Goal: Use online tool/utility: Utilize a website feature to perform a specific function

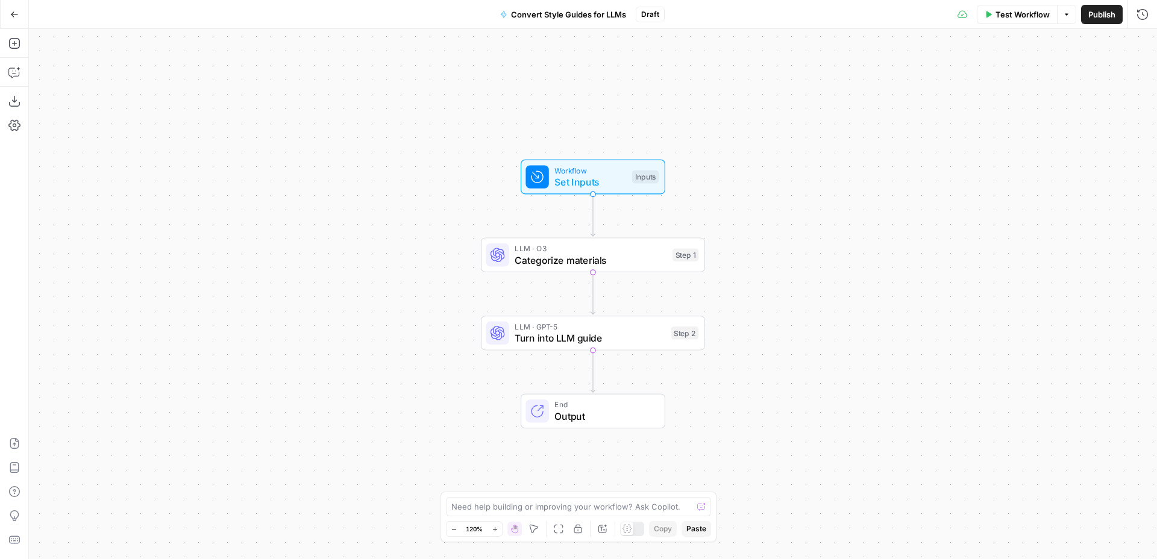
click at [358, 168] on div "Workflow Set Inputs Inputs LLM · O3 Categorize materials Step 1 LLM · GPT-5 Tur…" at bounding box center [593, 294] width 1128 height 530
click at [726, 233] on div "Workflow Set Inputs Inputs LLM · O3 Categorize materials Step 1 Copy step Delet…" at bounding box center [593, 294] width 1128 height 530
click at [643, 267] on span "Categorize materials" at bounding box center [591, 260] width 152 height 14
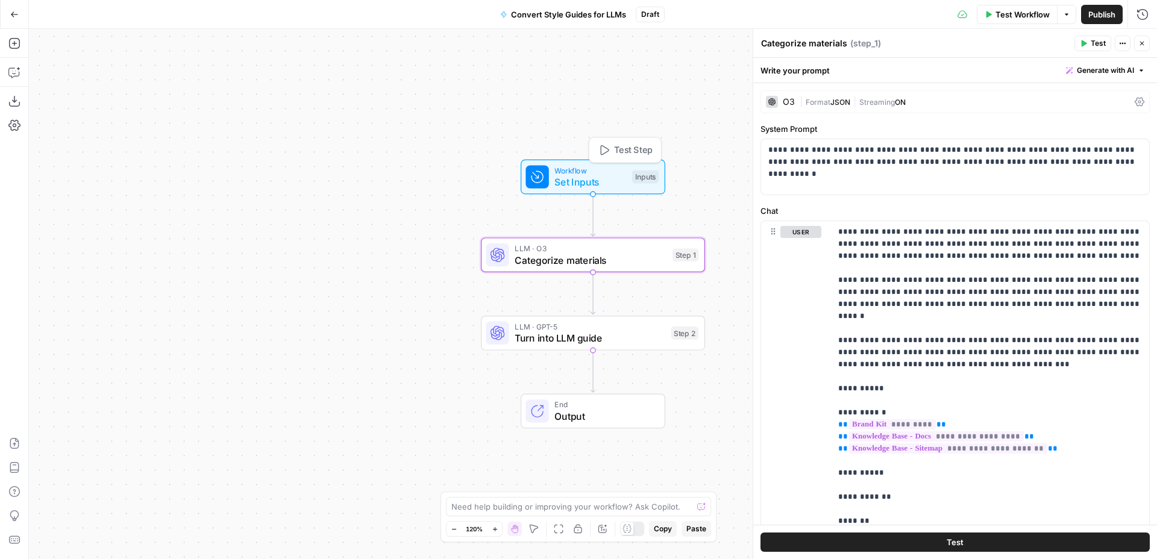
click at [614, 184] on span "Set Inputs" at bounding box center [591, 182] width 72 height 14
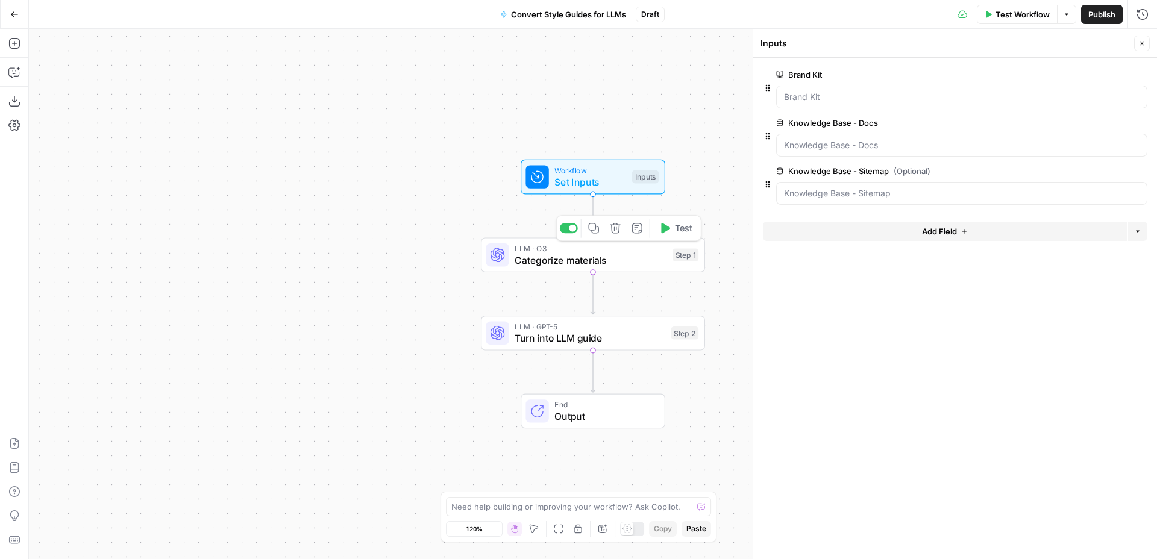
click at [634, 266] on span "Categorize materials" at bounding box center [591, 260] width 152 height 14
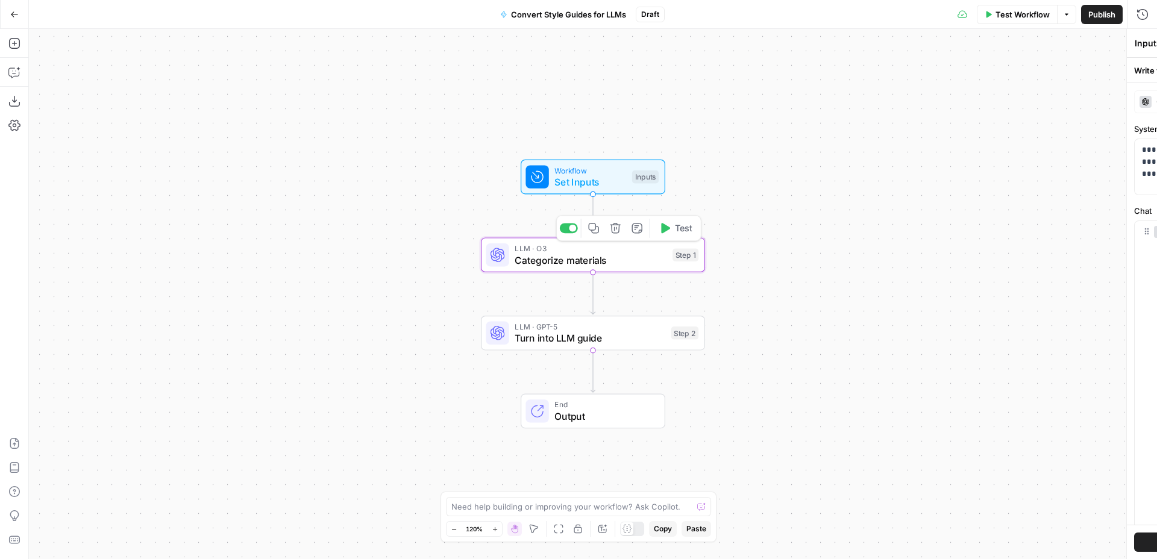
type textarea "Categorize materials"
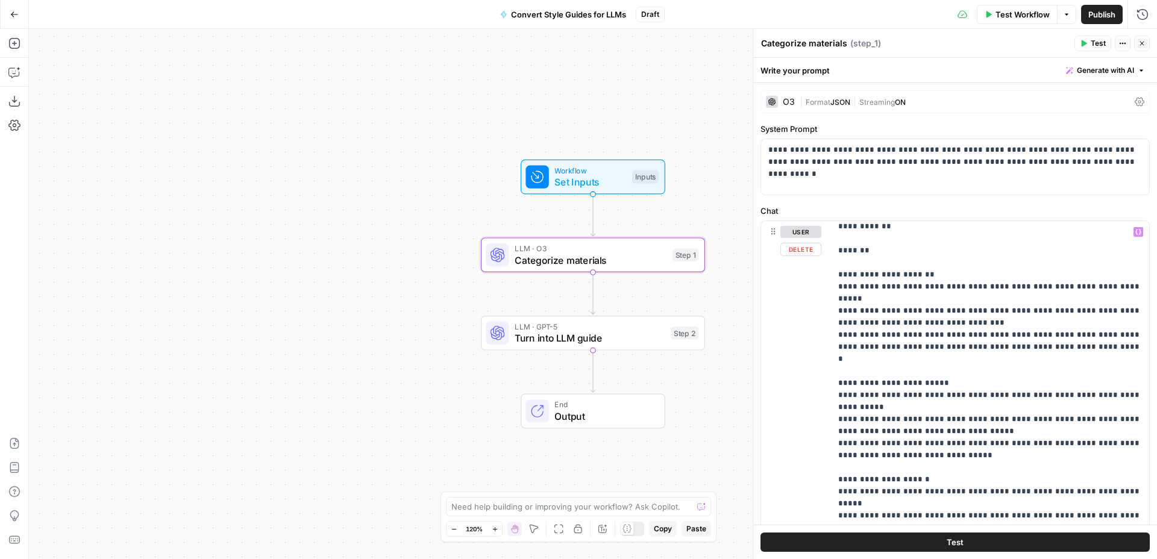
scroll to position [301, 0]
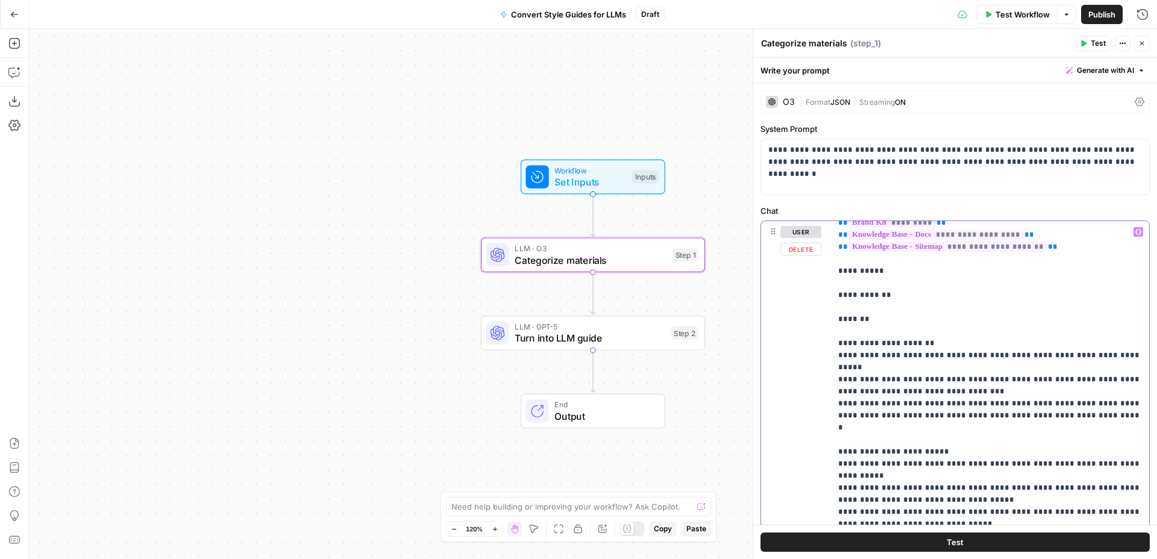
scroll to position [172, 0]
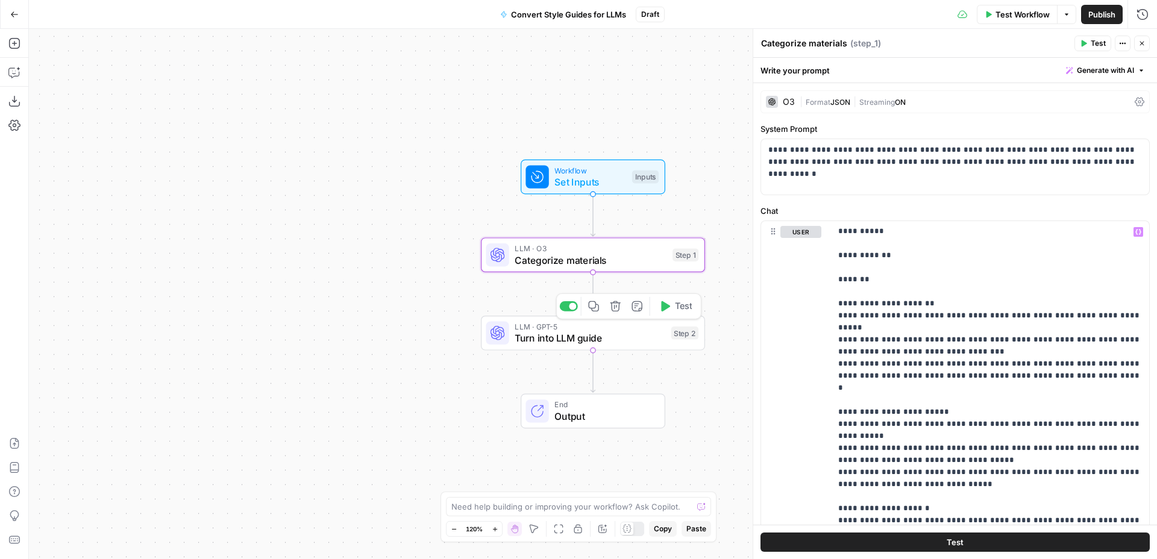
click at [633, 326] on span "LLM · GPT-5" at bounding box center [590, 326] width 151 height 11
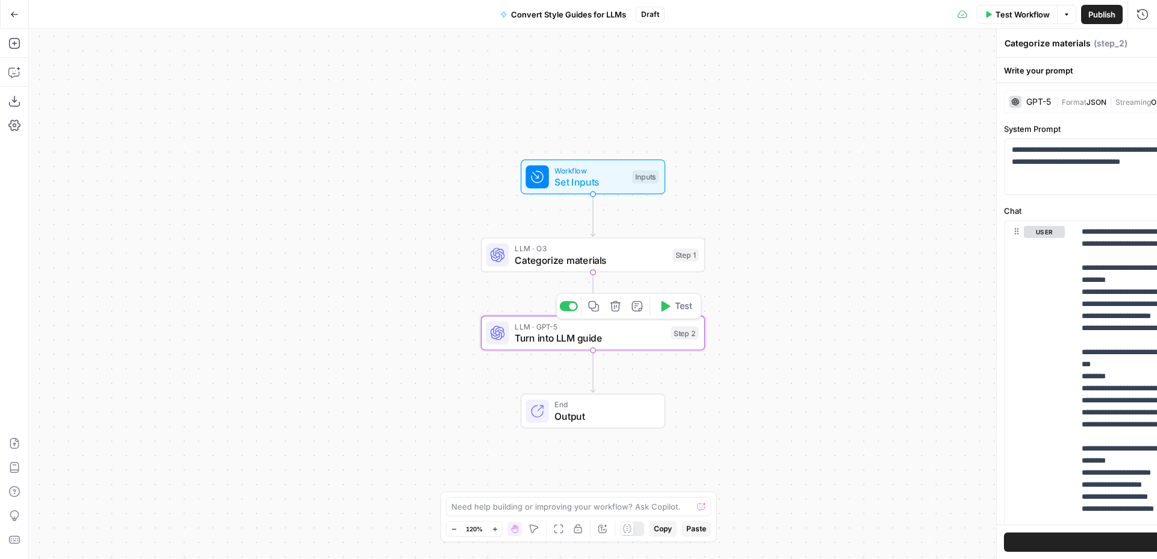
type textarea "Turn into LLM guide"
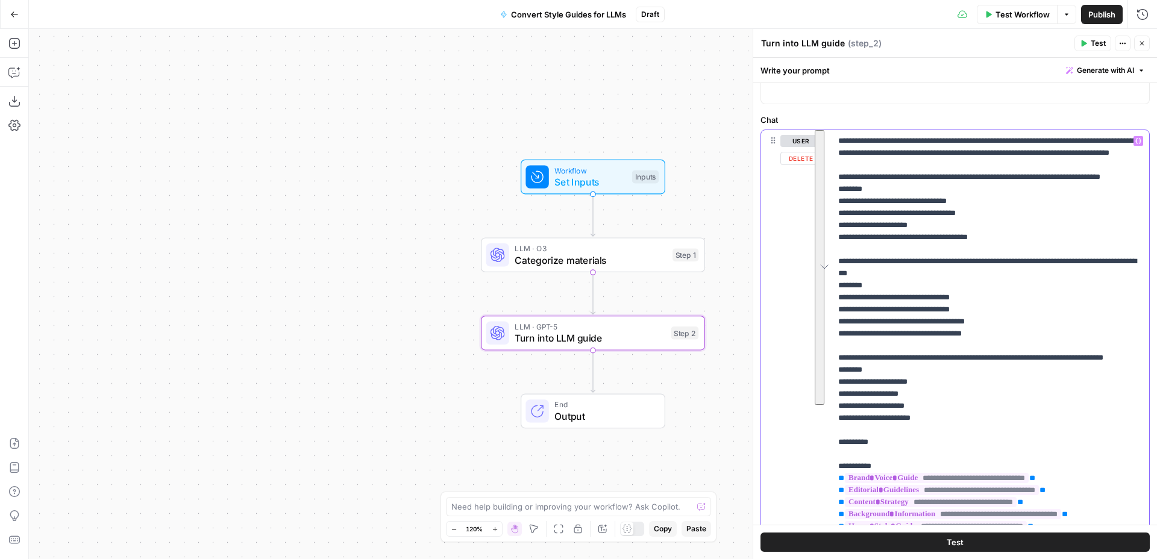
drag, startPoint x: 837, startPoint y: 190, endPoint x: 957, endPoint y: 451, distance: 287.5
click at [957, 451] on div "**********" at bounding box center [990, 358] width 318 height 456
click at [971, 377] on p "**********" at bounding box center [991, 358] width 304 height 446
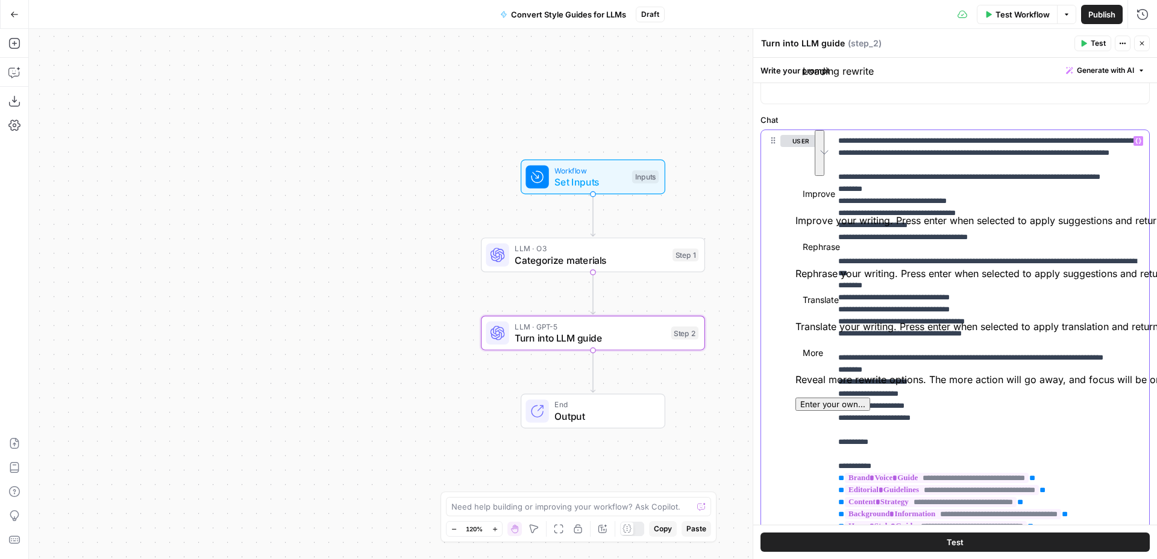
drag, startPoint x: 938, startPoint y: 456, endPoint x: 832, endPoint y: 421, distance: 111.5
click at [832, 421] on div "**********" at bounding box center [956, 309] width 404 height 502
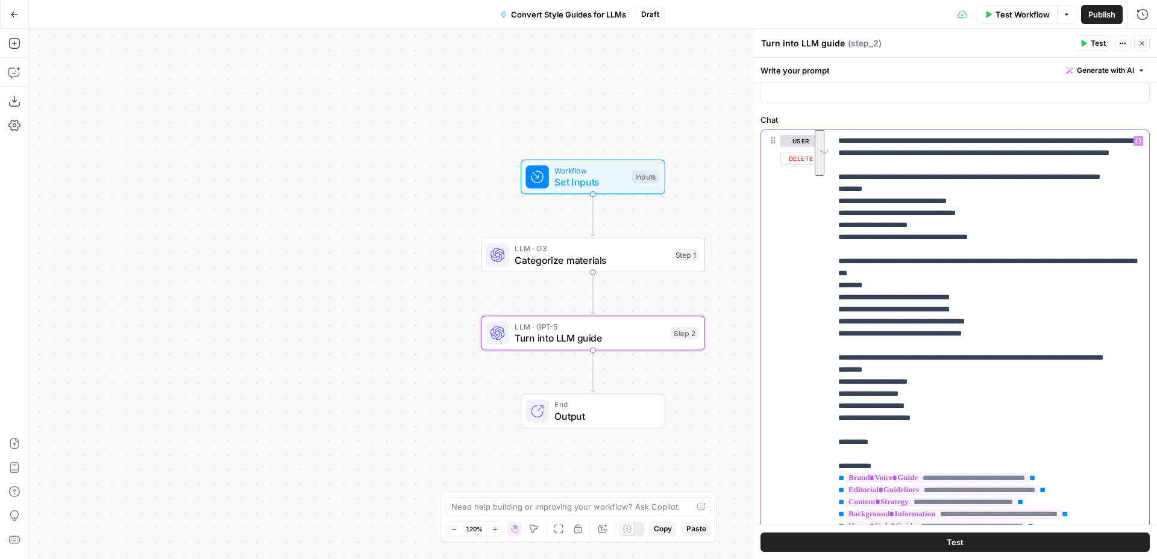
click at [910, 421] on p "**********" at bounding box center [991, 358] width 304 height 446
click at [1138, 11] on icon "button" at bounding box center [1143, 13] width 11 height 11
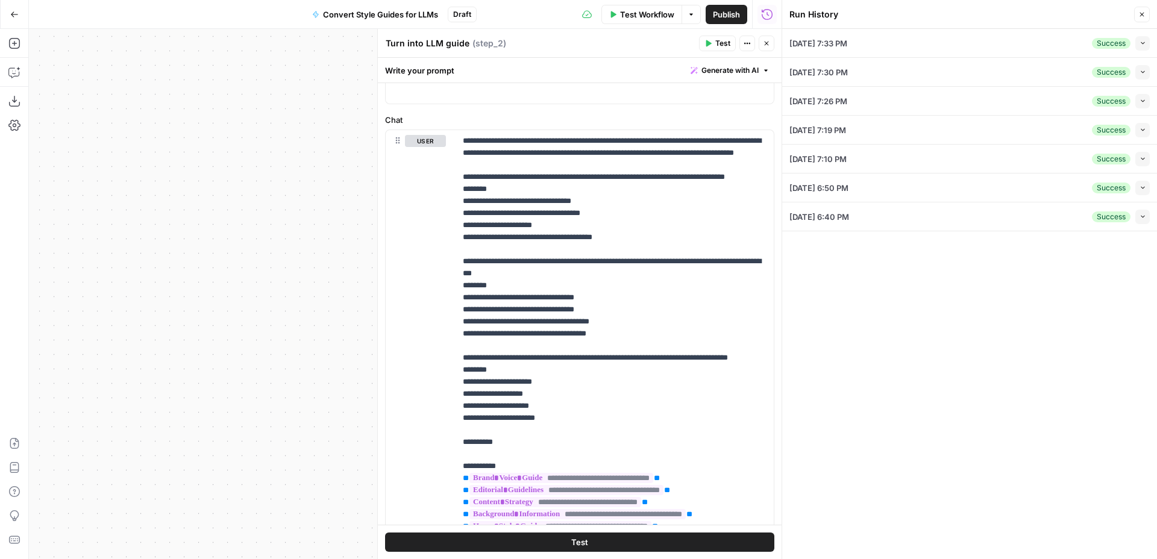
click at [956, 42] on div "09/19/25 at 7:33 PM Success Collapse" at bounding box center [970, 43] width 360 height 28
click at [1142, 48] on button "Collapse" at bounding box center [1143, 43] width 14 height 14
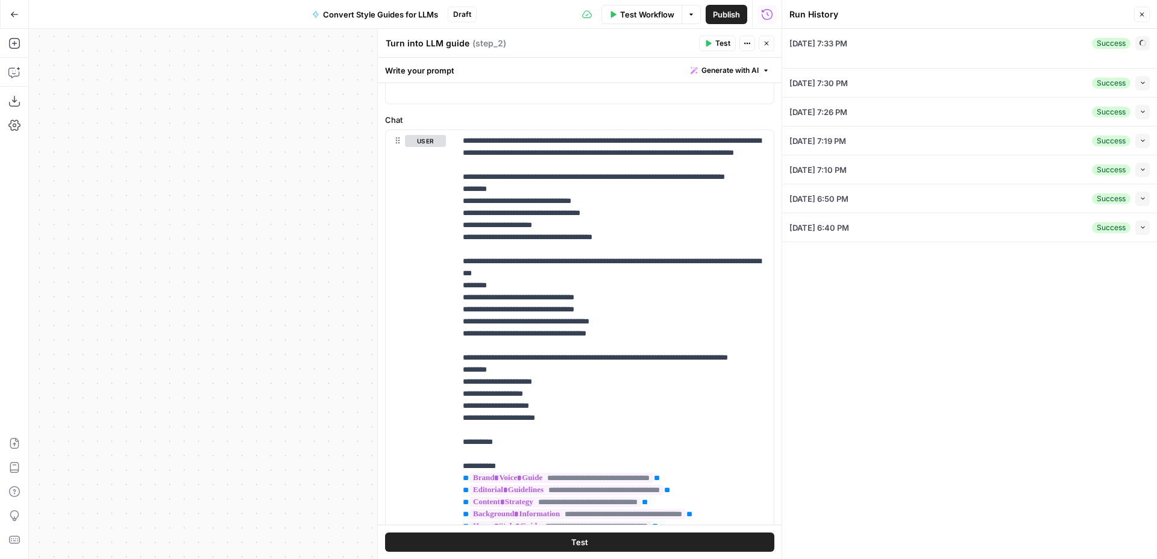
type input "Animalz - Docs"
type input "Animalz - Sitemap"
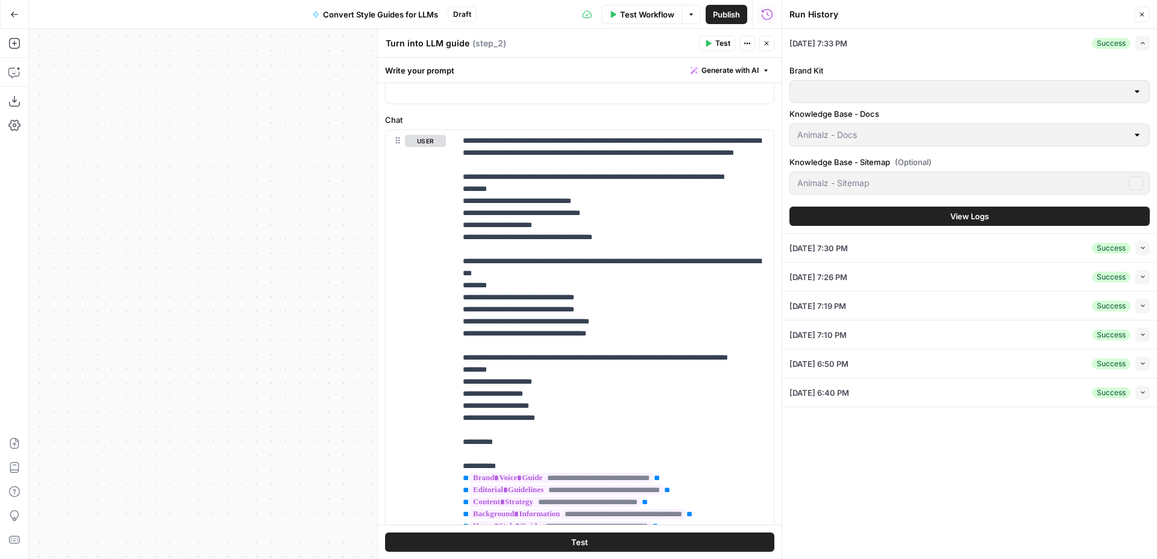
type input "Animalz"
click at [977, 219] on span "View Logs" at bounding box center [970, 216] width 39 height 12
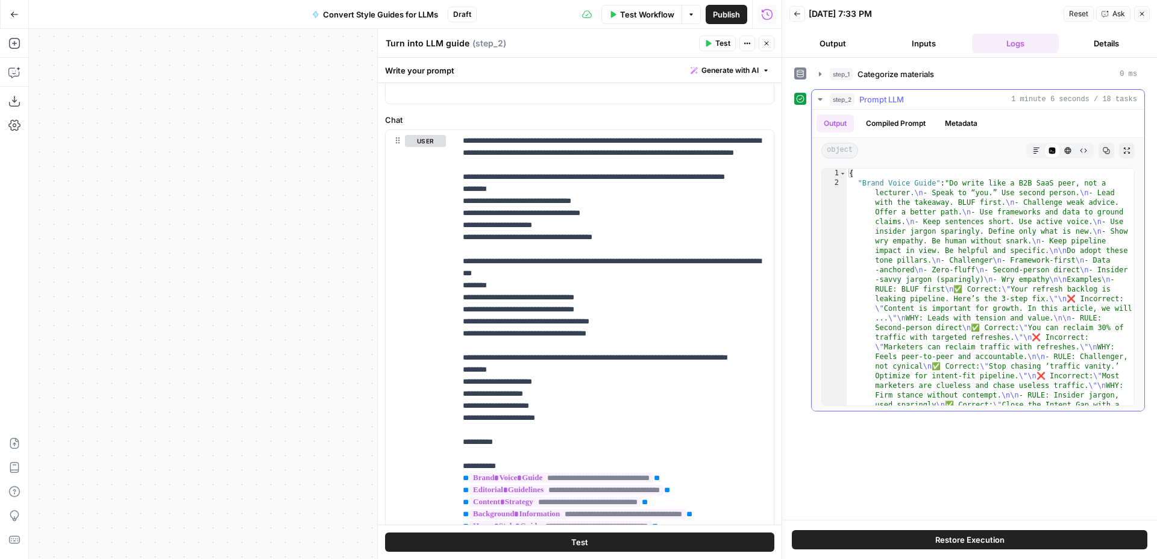
click at [1036, 147] on icon "button" at bounding box center [1036, 150] width 7 height 7
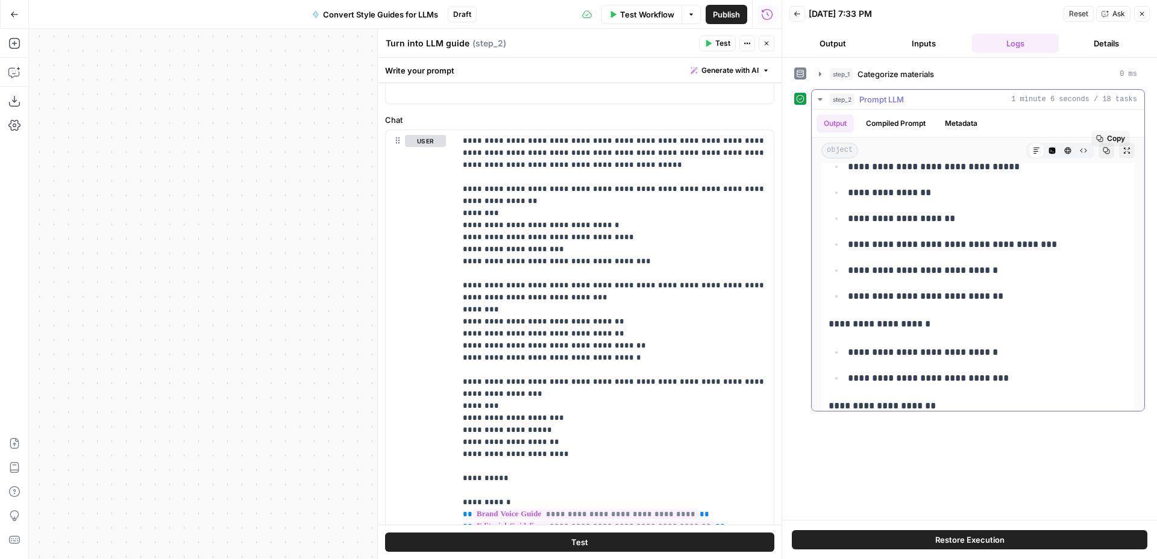
scroll to position [1153, 0]
click at [766, 45] on icon "button" at bounding box center [766, 43] width 7 height 7
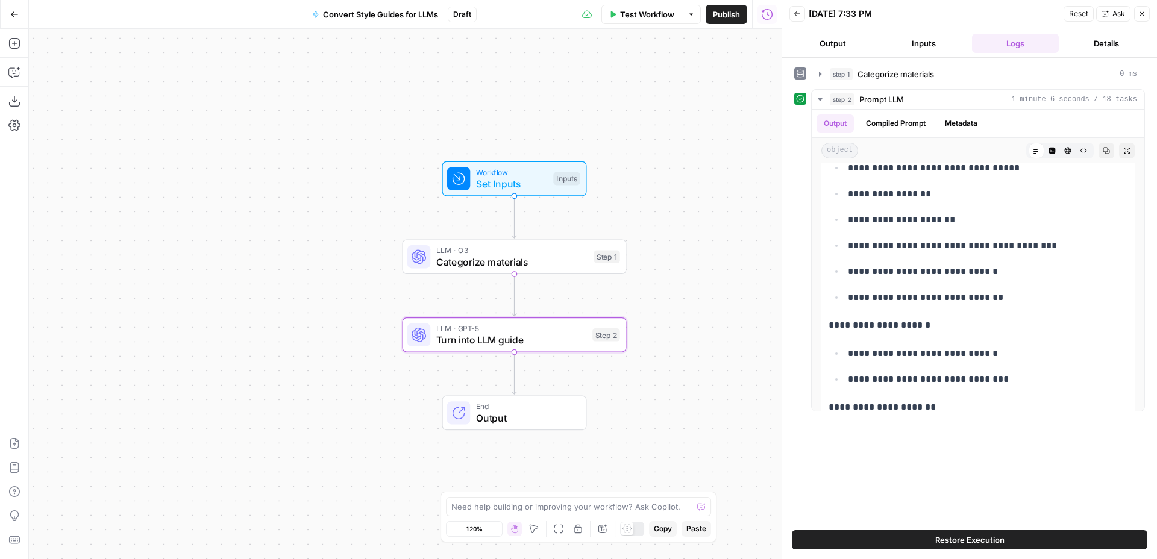
click at [540, 192] on div "Workflow Set Inputs Inputs Test Step" at bounding box center [514, 179] width 145 height 35
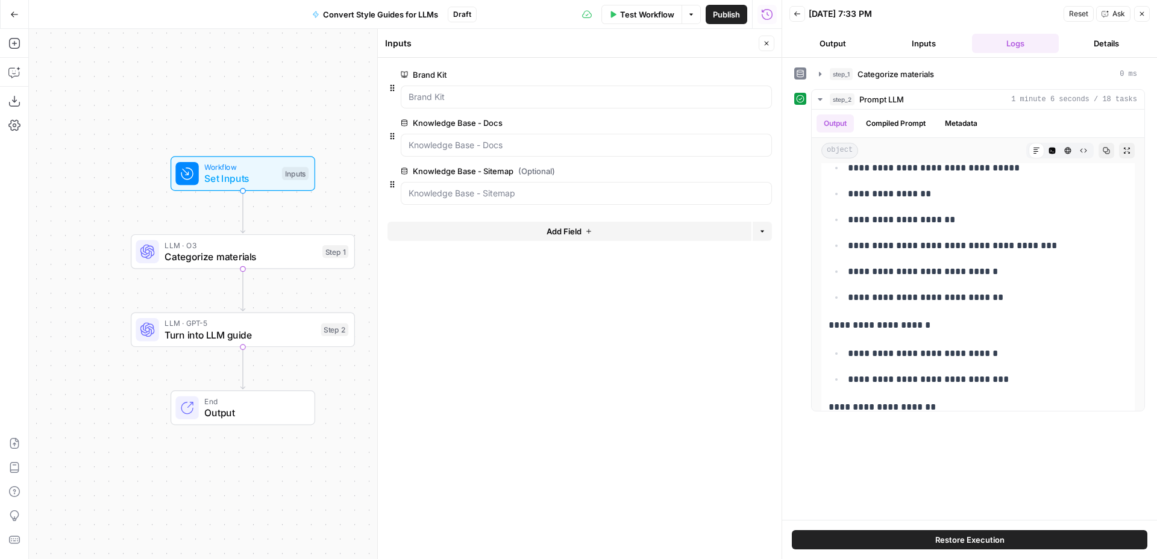
click at [764, 46] on icon "button" at bounding box center [766, 43] width 7 height 7
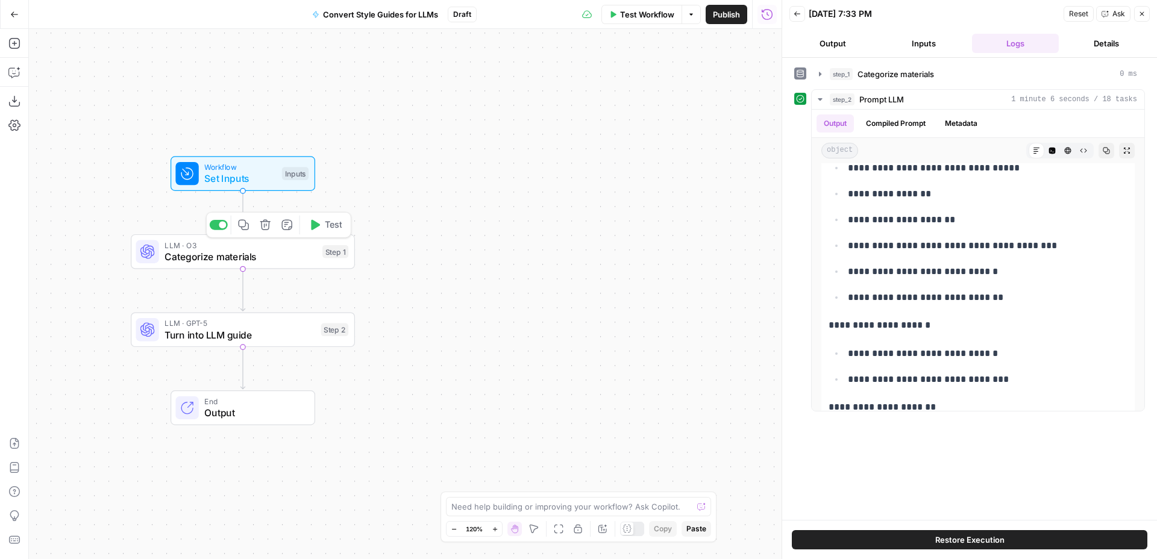
click at [265, 257] on span "Categorize materials" at bounding box center [241, 257] width 152 height 14
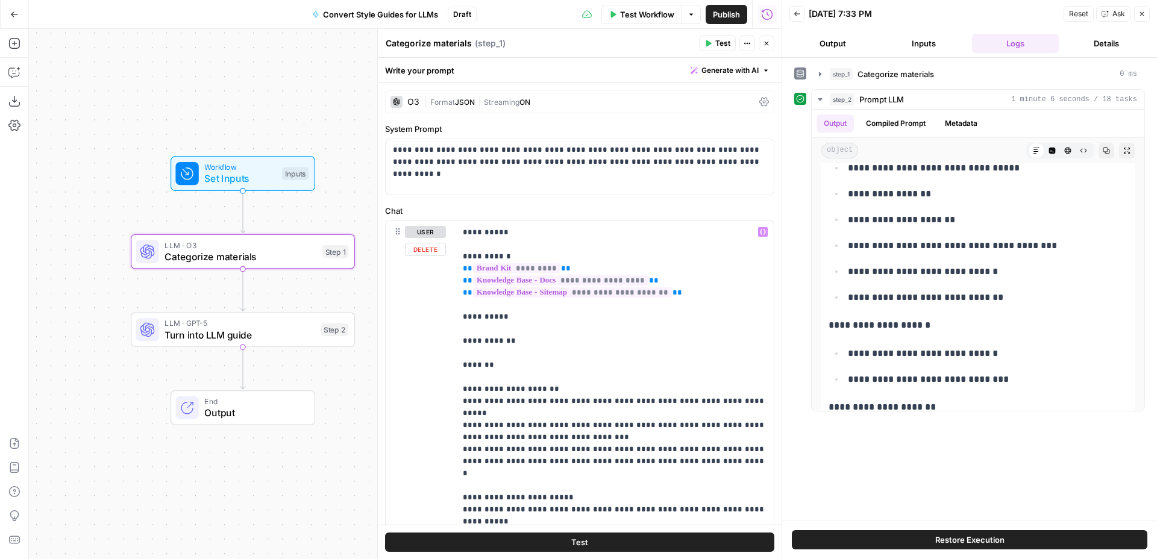
scroll to position [0, 0]
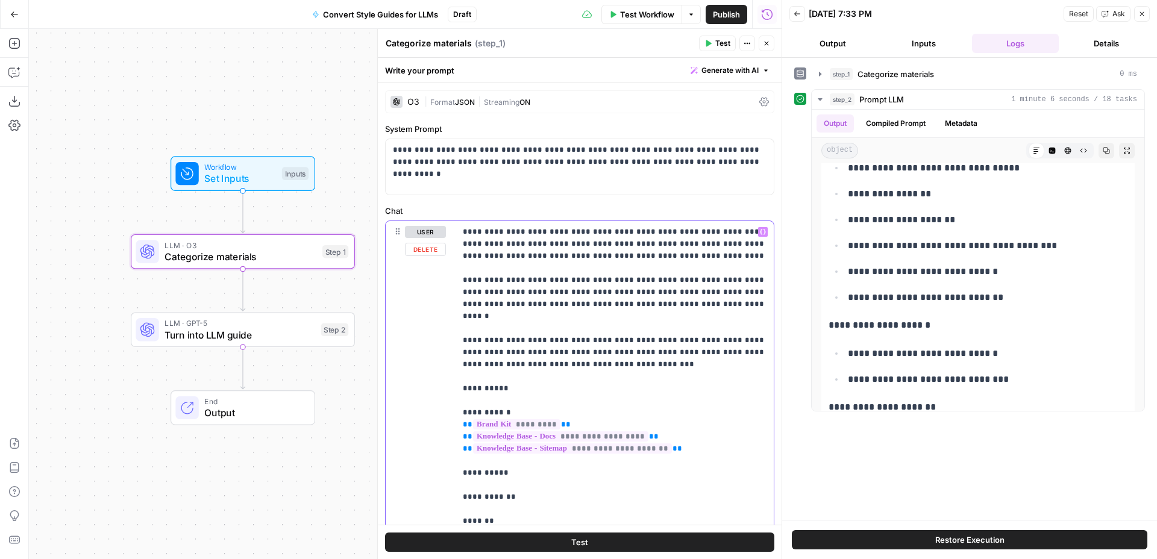
drag, startPoint x: 651, startPoint y: 306, endPoint x: 500, endPoint y: 306, distance: 150.7
drag, startPoint x: 796, startPoint y: 15, endPoint x: 802, endPoint y: 20, distance: 8.2
click at [796, 15] on icon "button" at bounding box center [797, 13] width 7 height 7
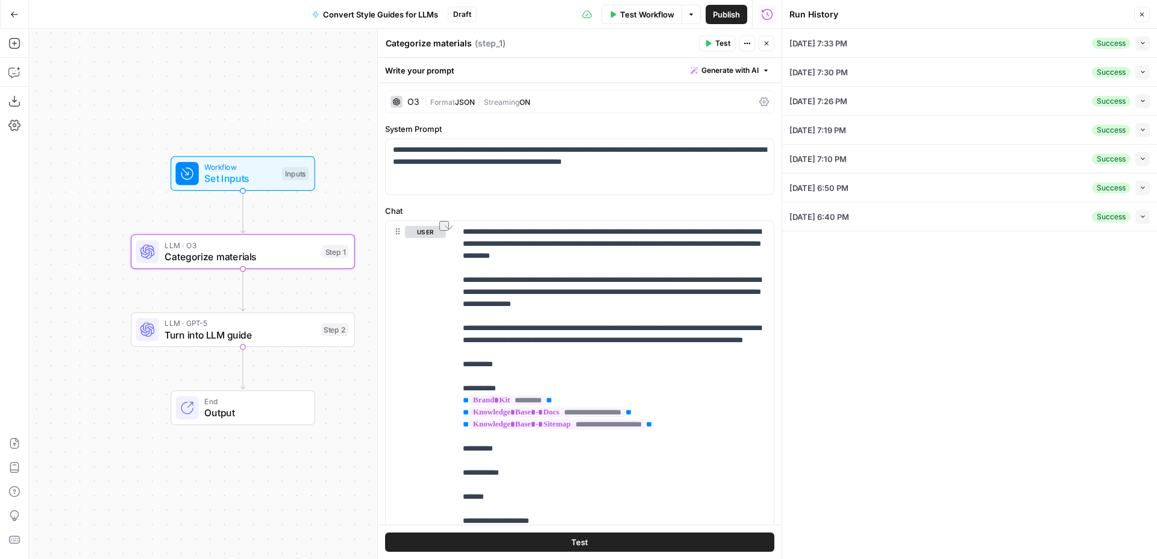
click at [942, 46] on div "09/19/25 at 7:33 PM Success Collapse" at bounding box center [970, 43] width 360 height 28
click at [1148, 42] on button "Collapse" at bounding box center [1143, 43] width 14 height 14
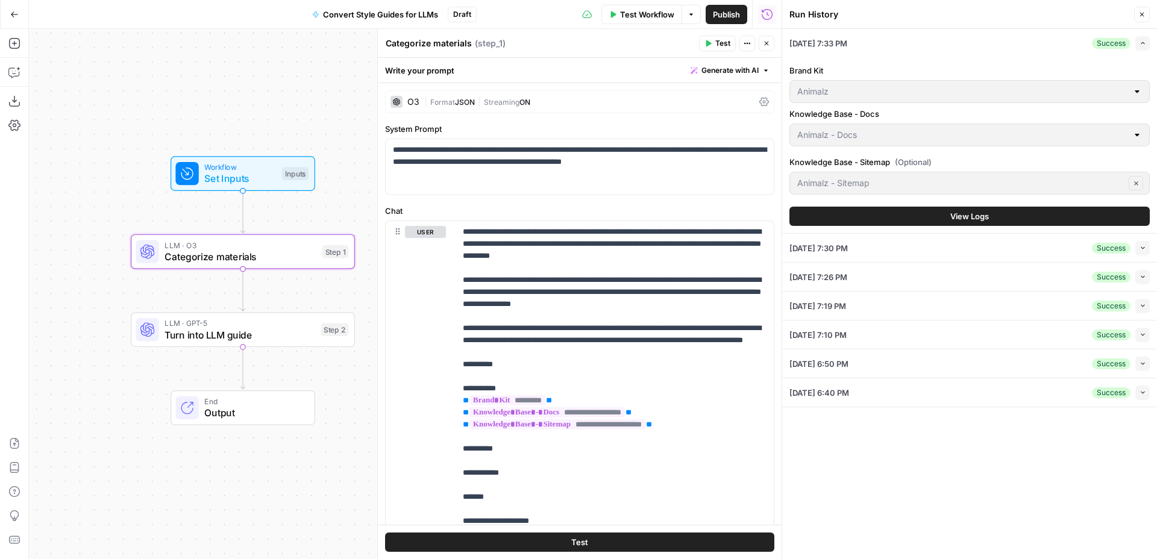
click at [919, 213] on button "View Logs" at bounding box center [970, 216] width 360 height 19
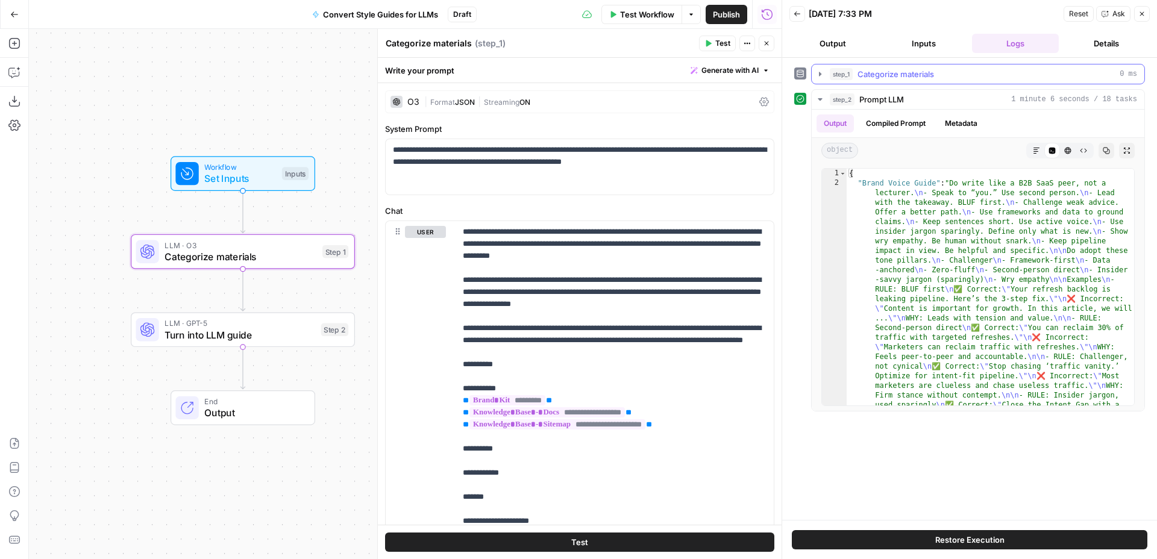
click at [908, 70] on span "Categorize materials" at bounding box center [896, 74] width 77 height 12
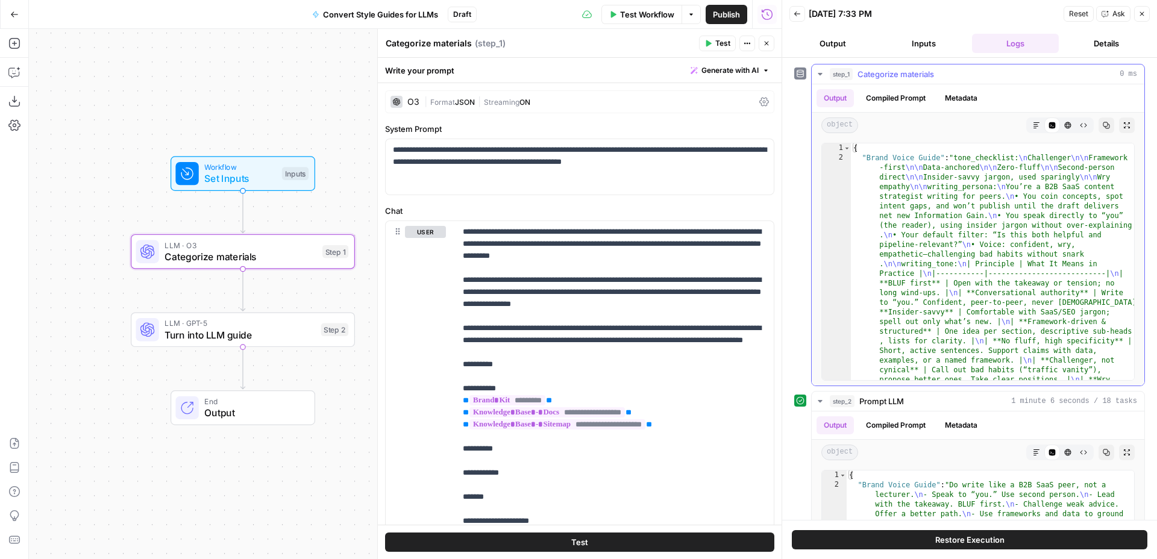
click at [1036, 120] on button "Markdown" at bounding box center [1037, 126] width 16 height 16
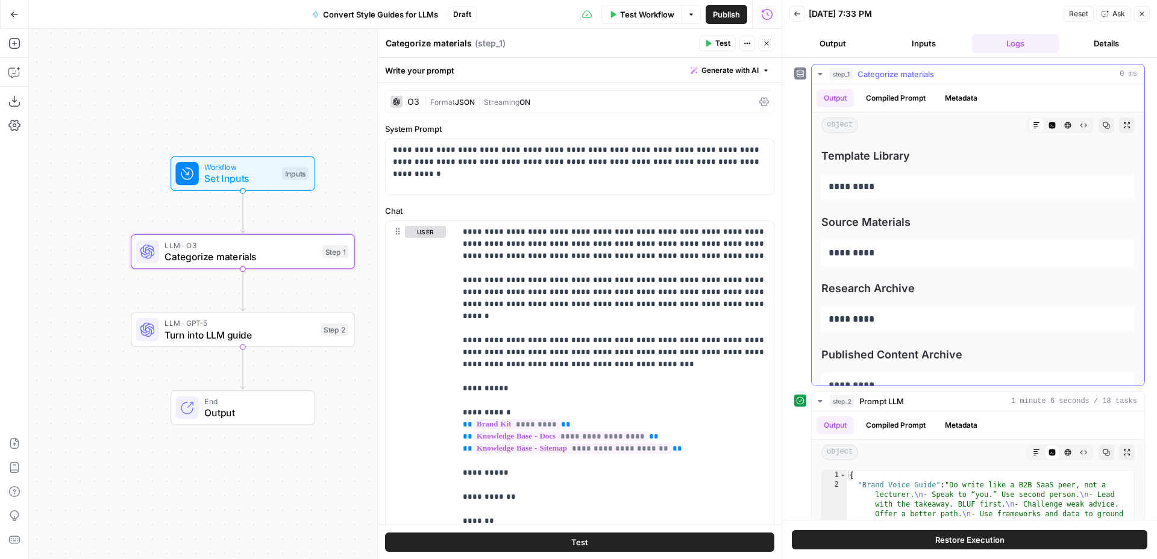
scroll to position [5180, 0]
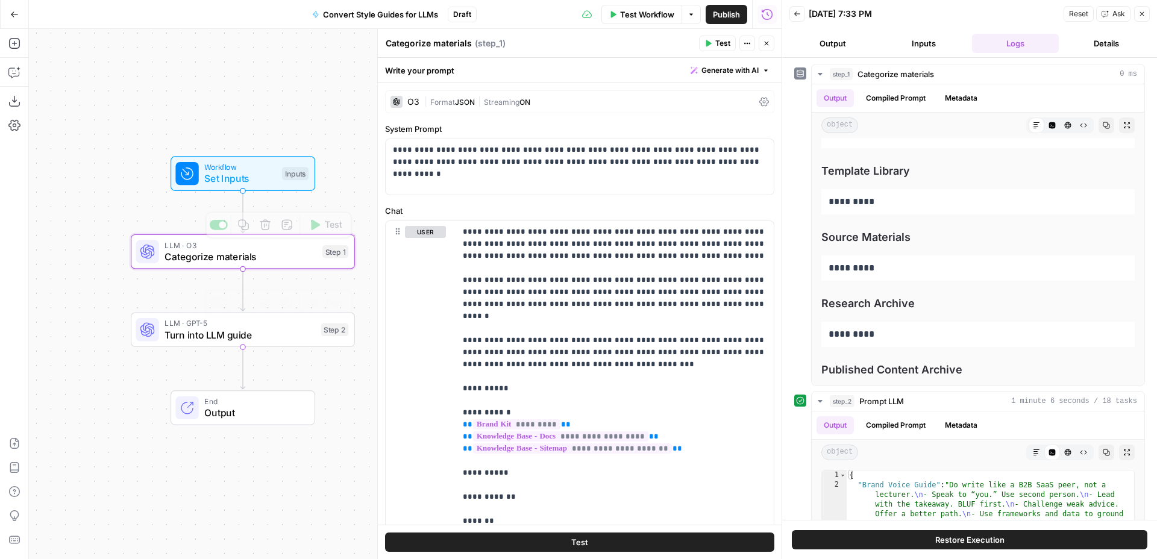
click at [292, 326] on span "LLM · GPT-5" at bounding box center [240, 323] width 151 height 11
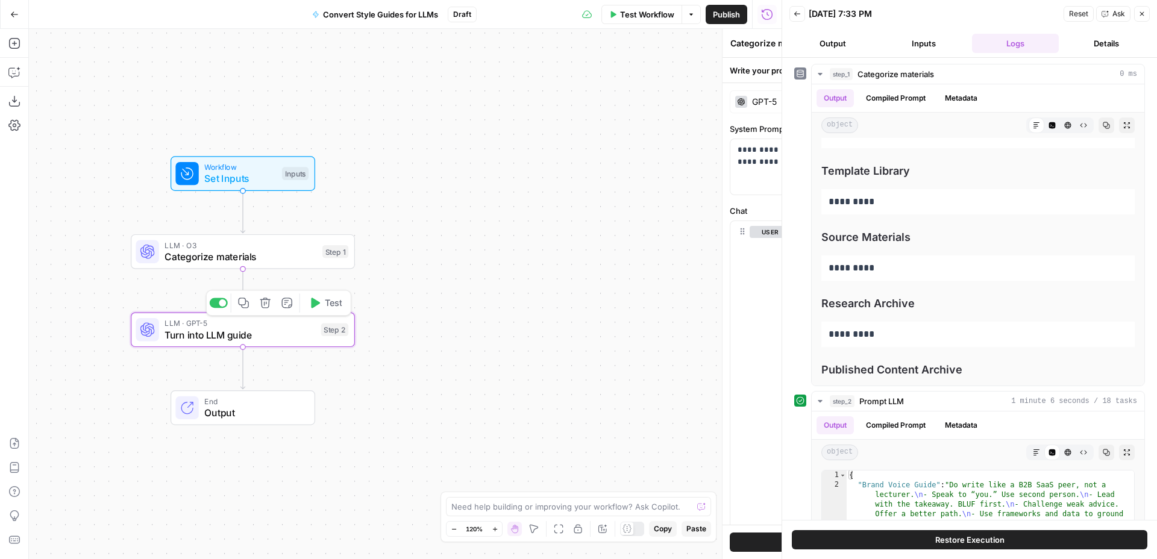
type textarea "Turn into LLM guide"
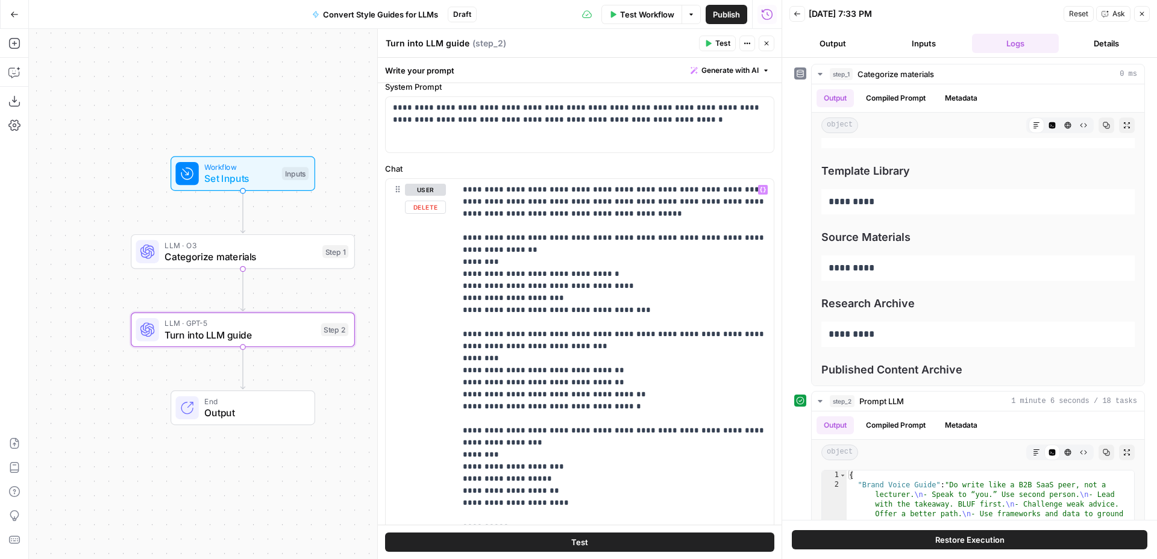
scroll to position [46, 0]
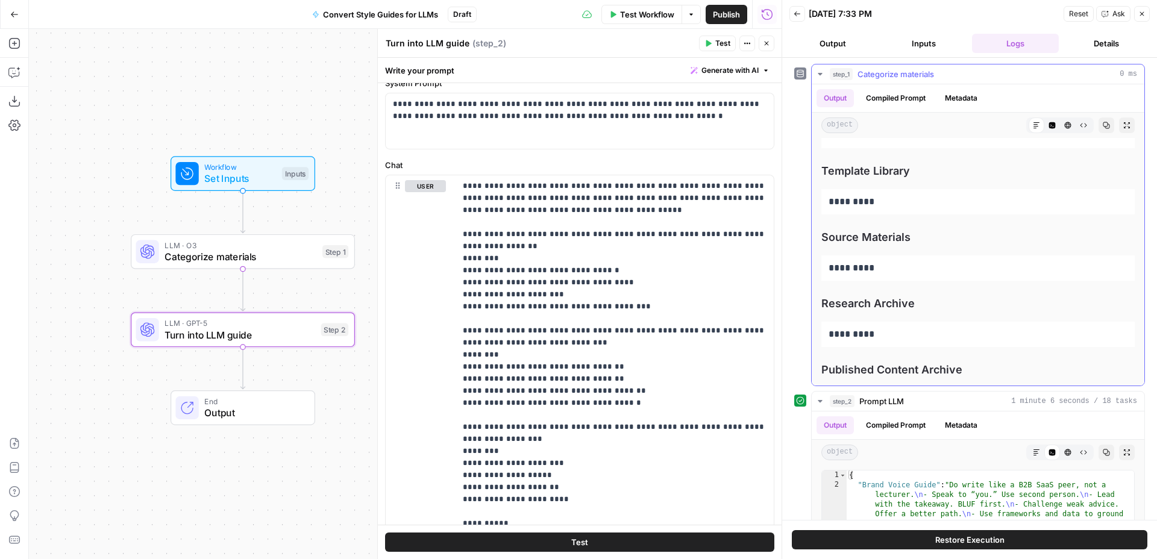
click at [962, 71] on div "step_1 Categorize materials 0 ms" at bounding box center [983, 74] width 307 height 12
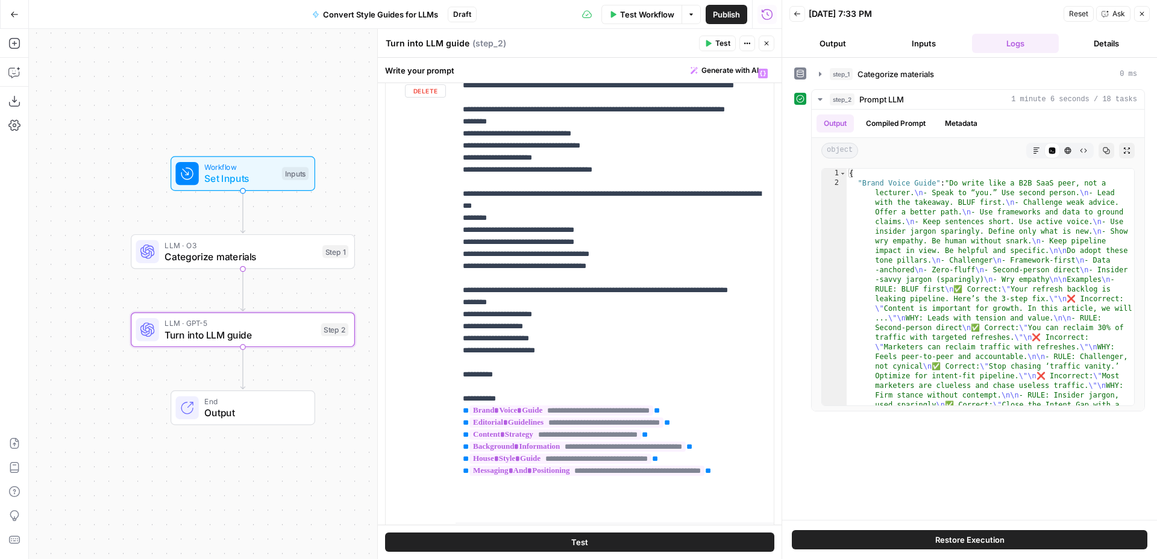
scroll to position [145, 0]
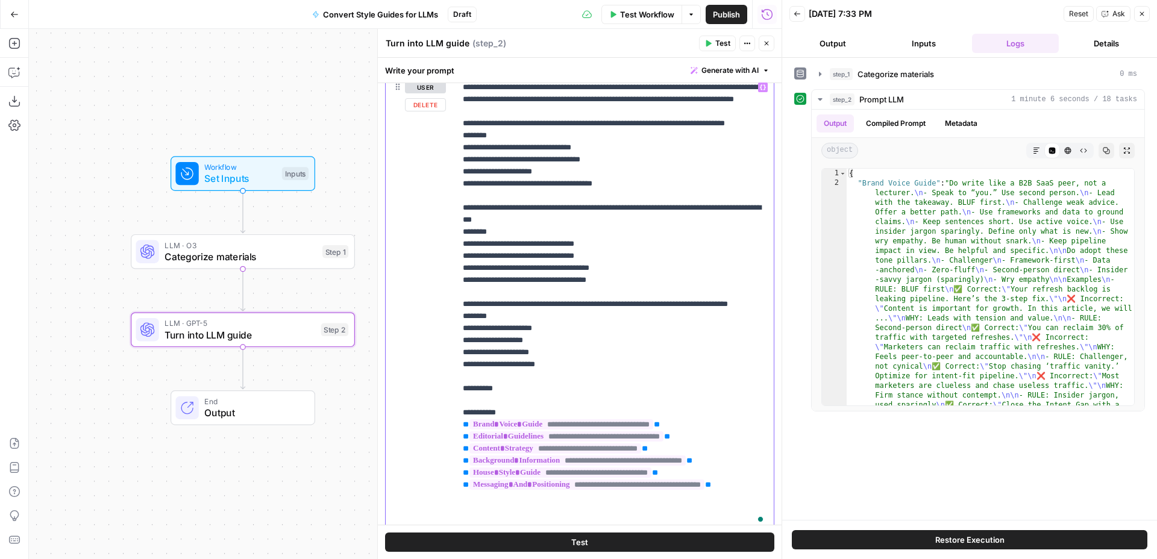
drag, startPoint x: 628, startPoint y: 309, endPoint x: 458, endPoint y: 257, distance: 177.1
click at [458, 257] on div "**********" at bounding box center [615, 305] width 318 height 456
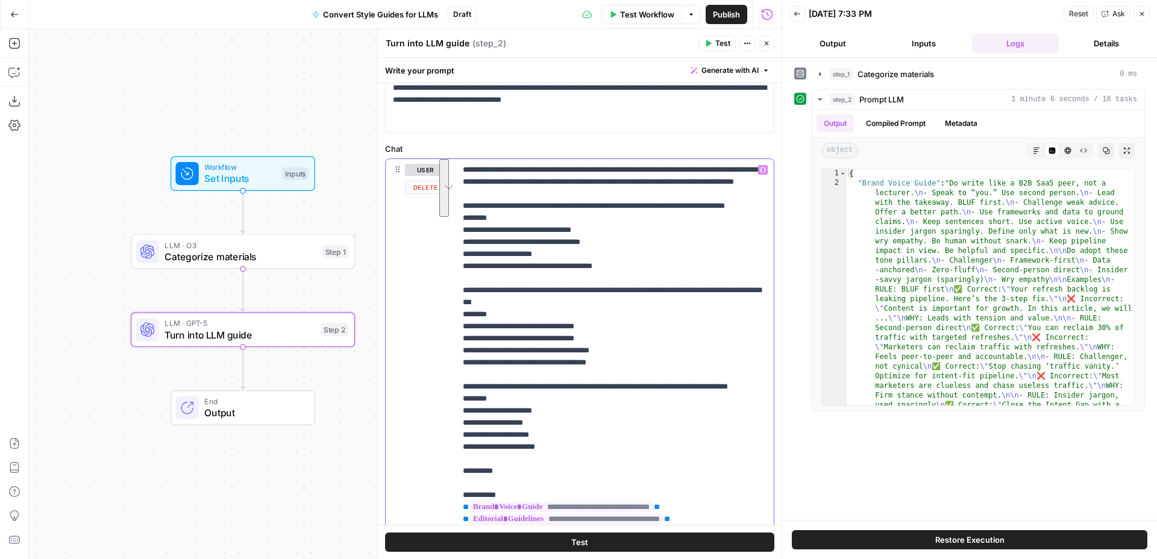
scroll to position [63, 0]
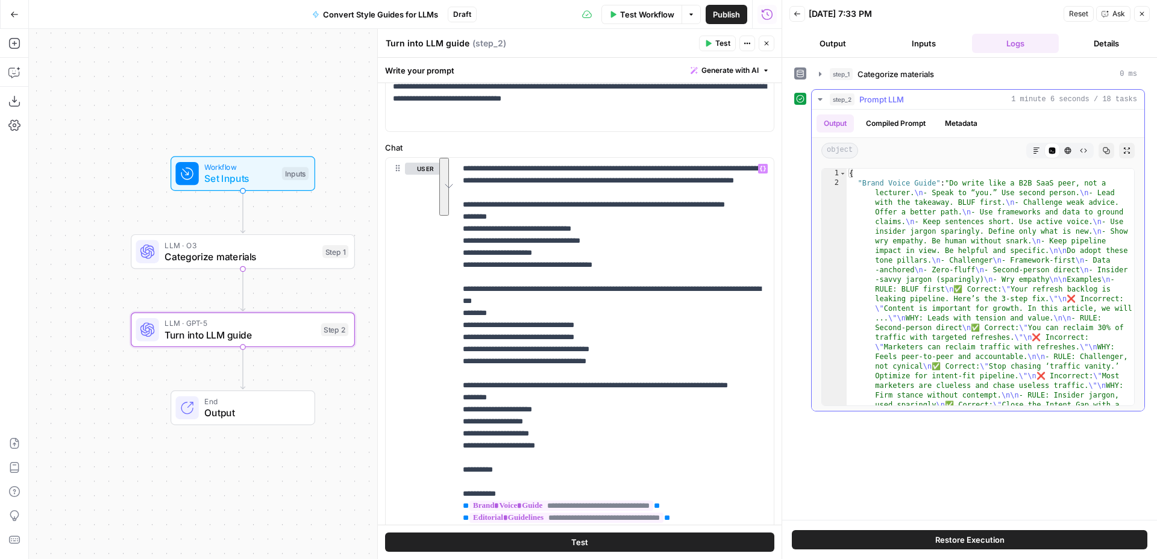
click at [1033, 152] on icon "button" at bounding box center [1036, 150] width 7 height 7
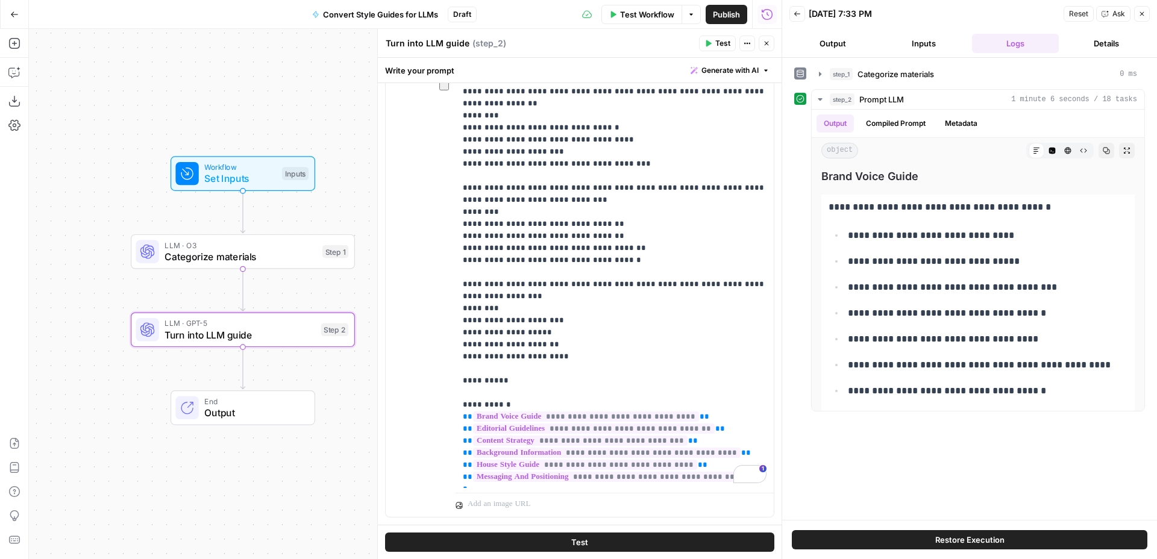
scroll to position [193, 0]
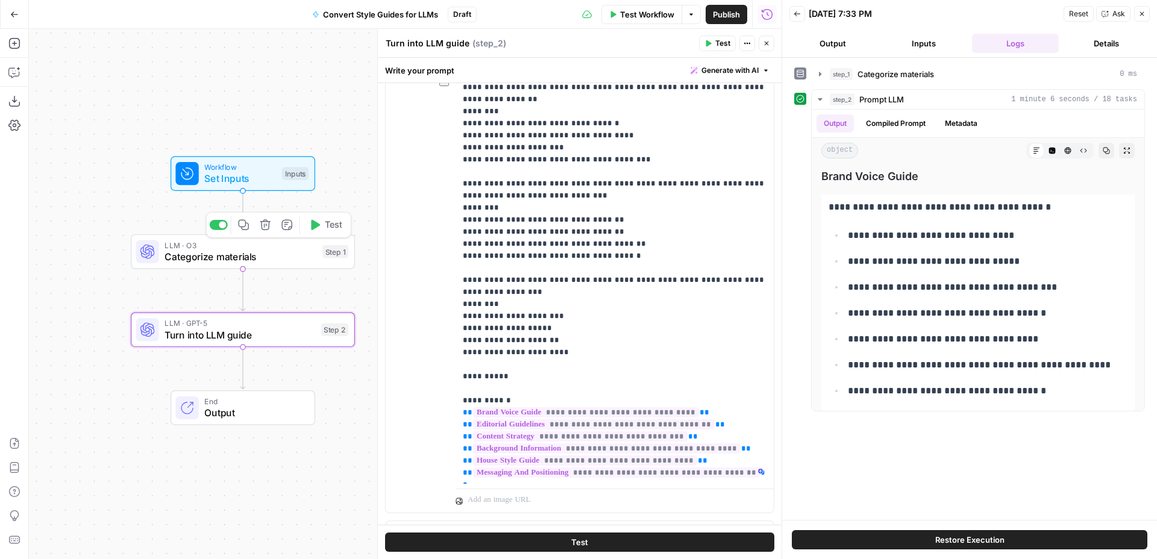
click at [258, 256] on span "Categorize materials" at bounding box center [241, 257] width 152 height 14
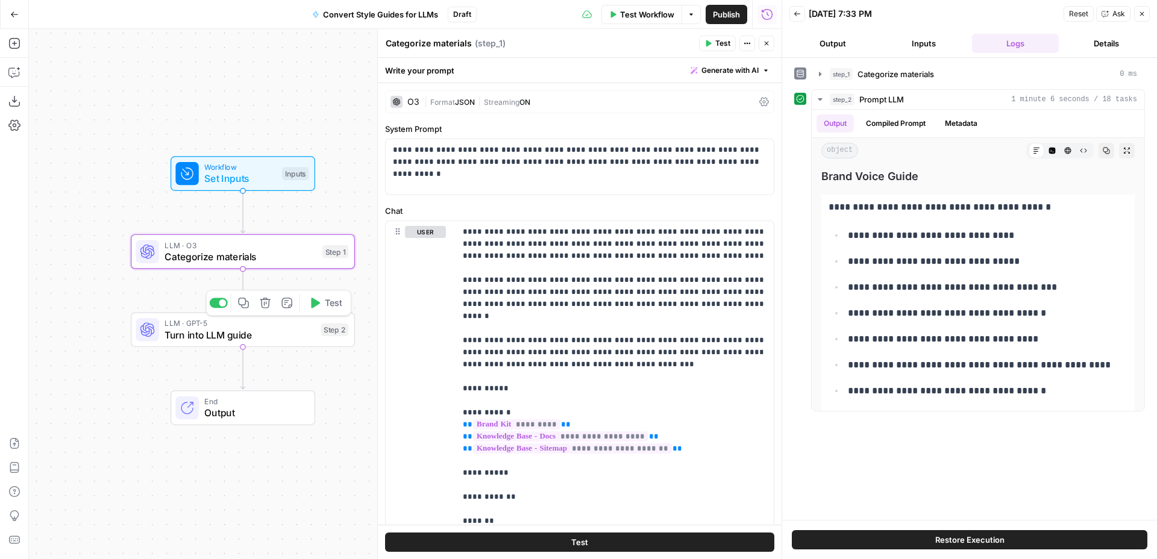
click at [300, 342] on div "LLM · GPT-5 Turn into LLM guide Step 2 Copy step Delete step Add Note Test" at bounding box center [243, 330] width 224 height 35
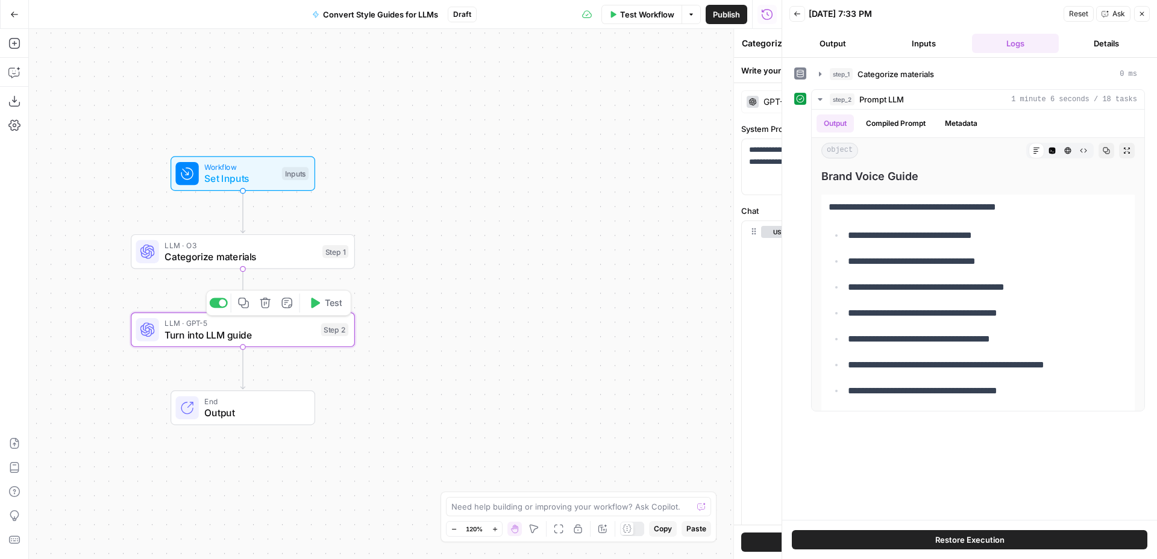
type textarea "Turn into LLM guide"
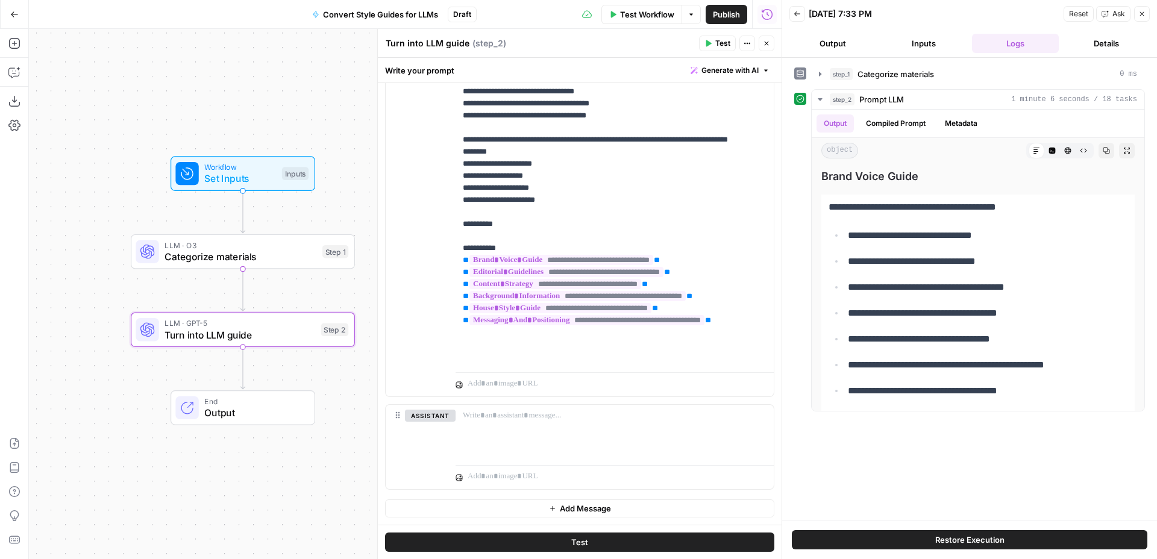
scroll to position [290, 0]
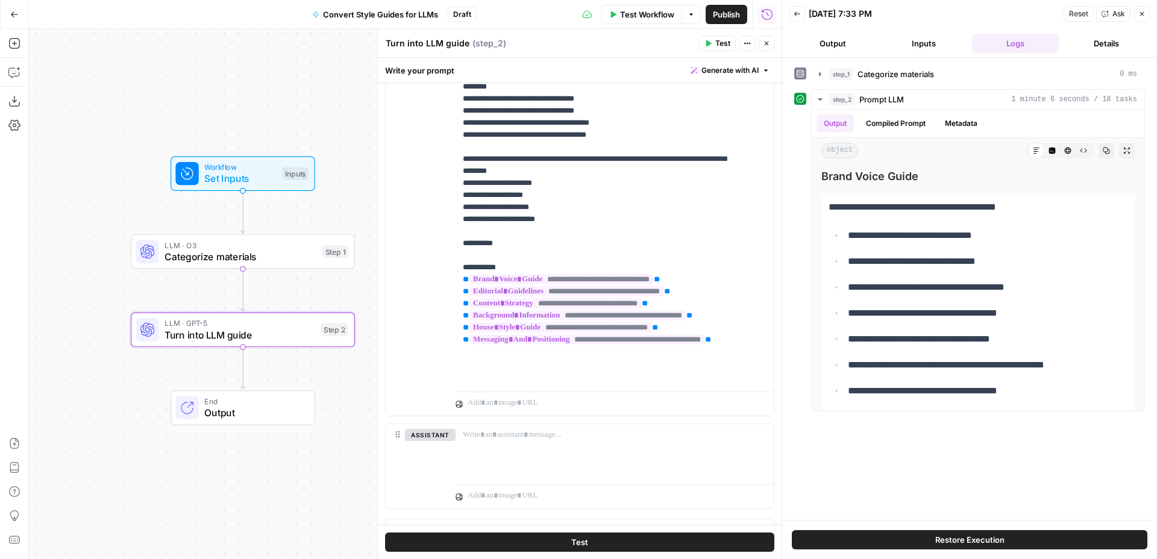
click at [769, 44] on icon "button" at bounding box center [766, 43] width 7 height 7
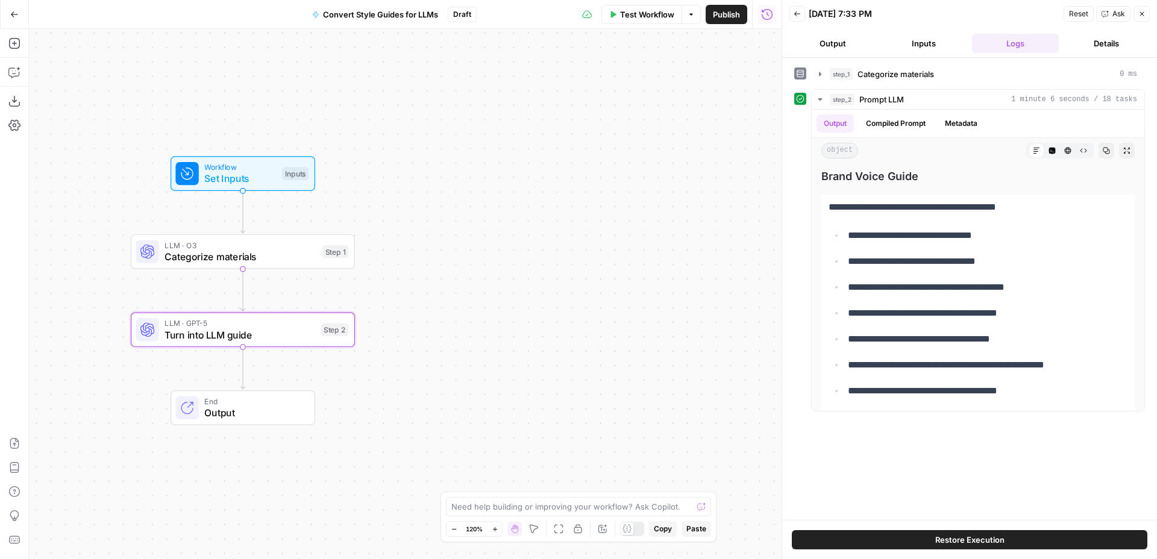
click at [561, 248] on div "Workflow Set Inputs Inputs LLM · O3 Categorize materials Step 1 LLM · GPT-5 Tur…" at bounding box center [405, 294] width 753 height 530
